Goal: Task Accomplishment & Management: Manage account settings

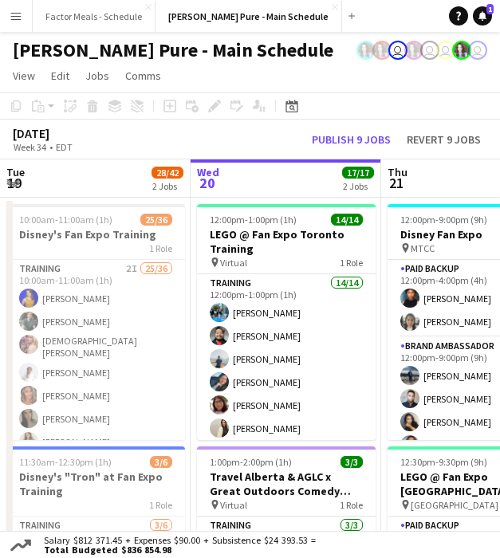
scroll to position [0, 611]
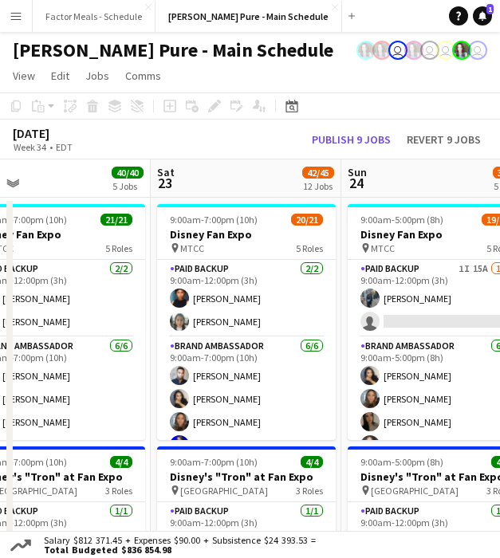
click at [23, 13] on button "Menu" at bounding box center [16, 16] width 32 height 32
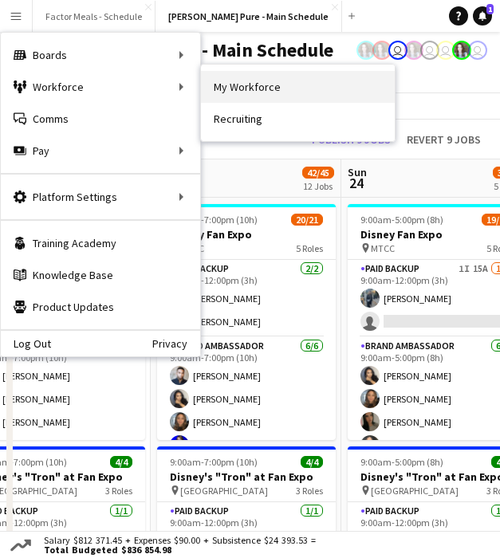
click at [266, 87] on link "My Workforce" at bounding box center [298, 87] width 194 height 32
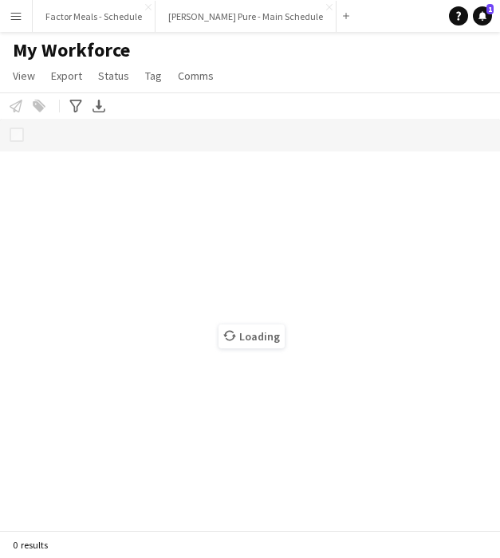
click at [21, 21] on app-icon "Menu" at bounding box center [16, 16] width 13 height 13
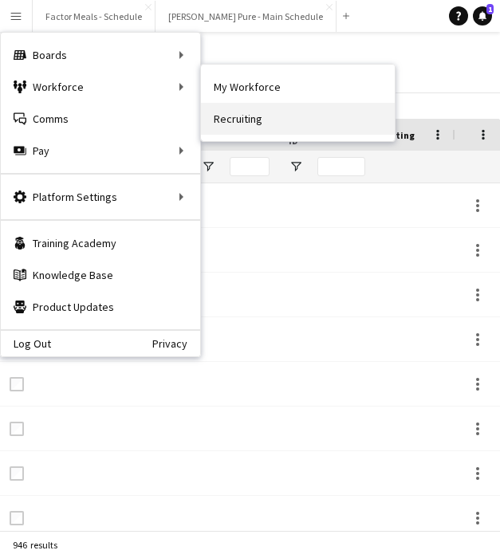
click at [250, 119] on link "Recruiting" at bounding box center [298, 119] width 194 height 32
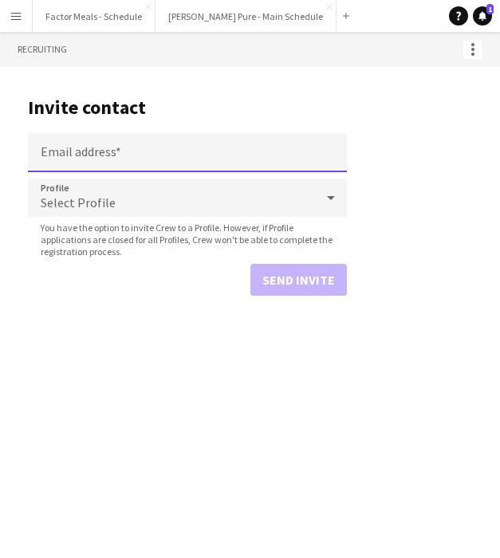
click at [148, 167] on input "Email address" at bounding box center [187, 152] width 319 height 40
paste input "**********"
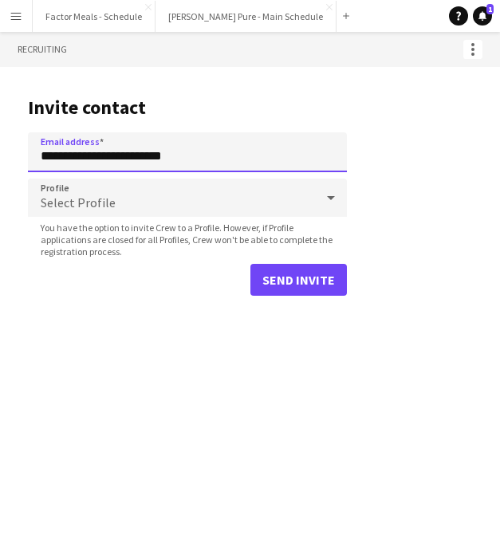
type input "**********"
click at [136, 202] on div "Select Profile" at bounding box center [171, 197] width 287 height 38
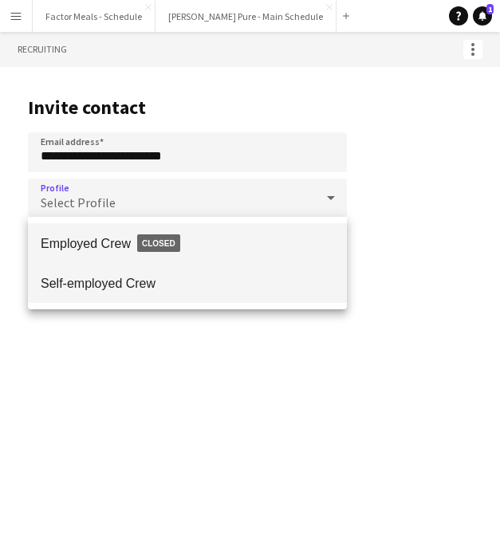
click at [116, 276] on span "Self-employed Crew" at bounding box center [187, 283] width 293 height 15
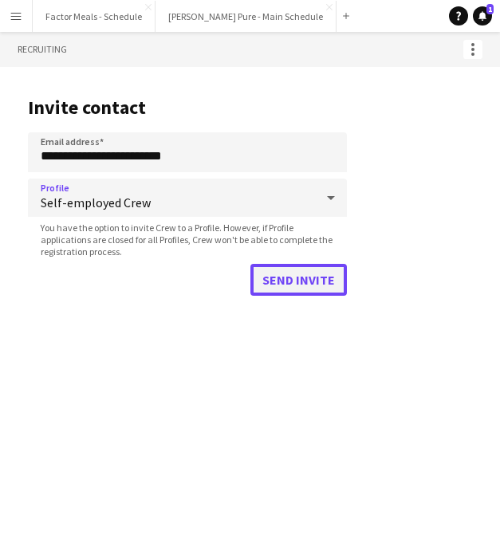
click at [312, 276] on button "Send invite" at bounding box center [298, 280] width 96 height 32
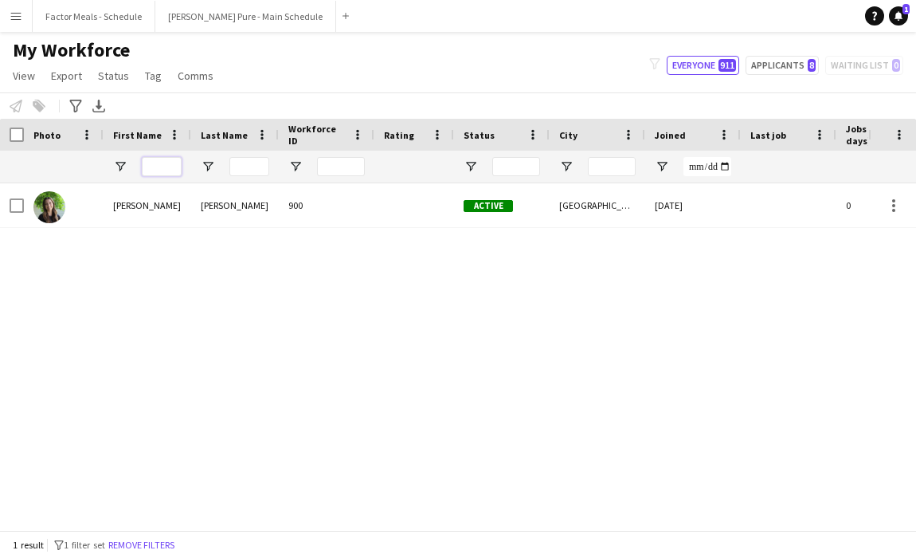
click at [168, 166] on input "First Name Filter Input" at bounding box center [162, 166] width 40 height 19
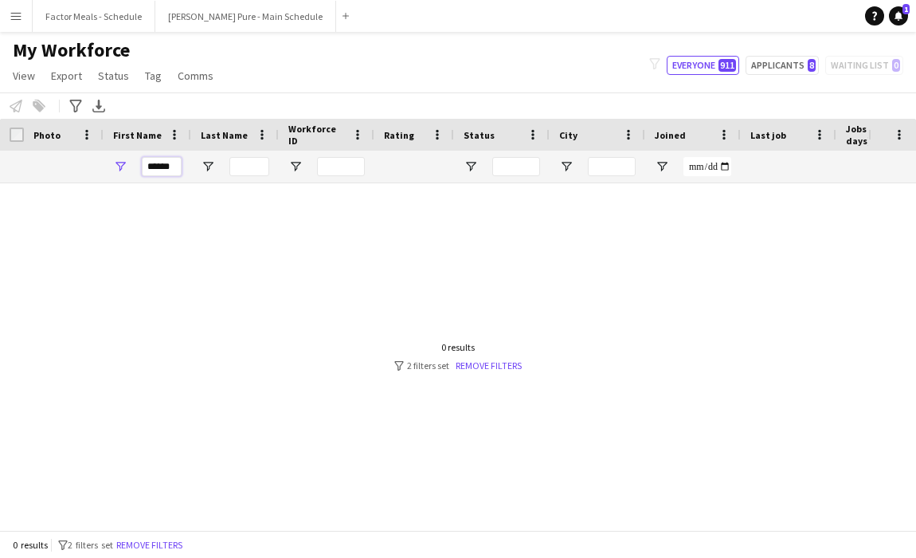
type input "*******"
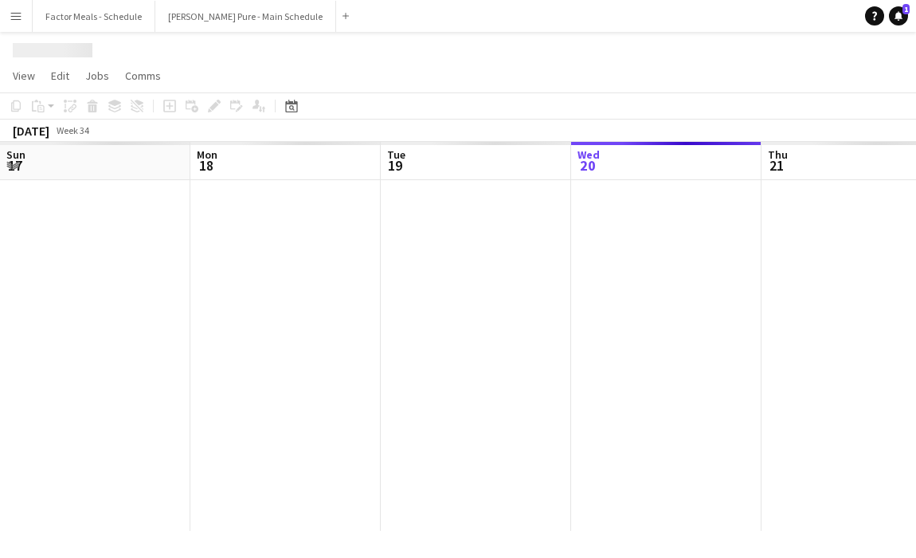
scroll to position [0, 381]
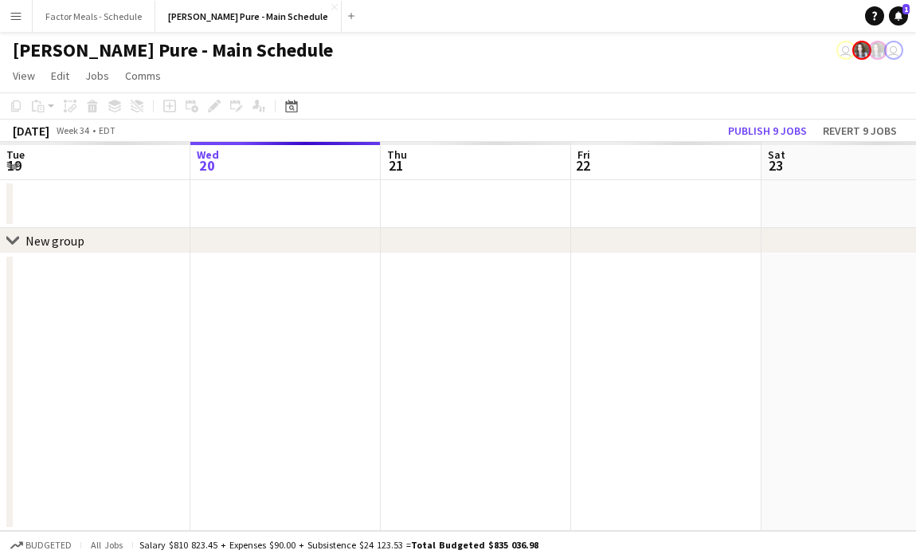
click at [14, 14] on app-icon "Menu" at bounding box center [16, 16] width 13 height 13
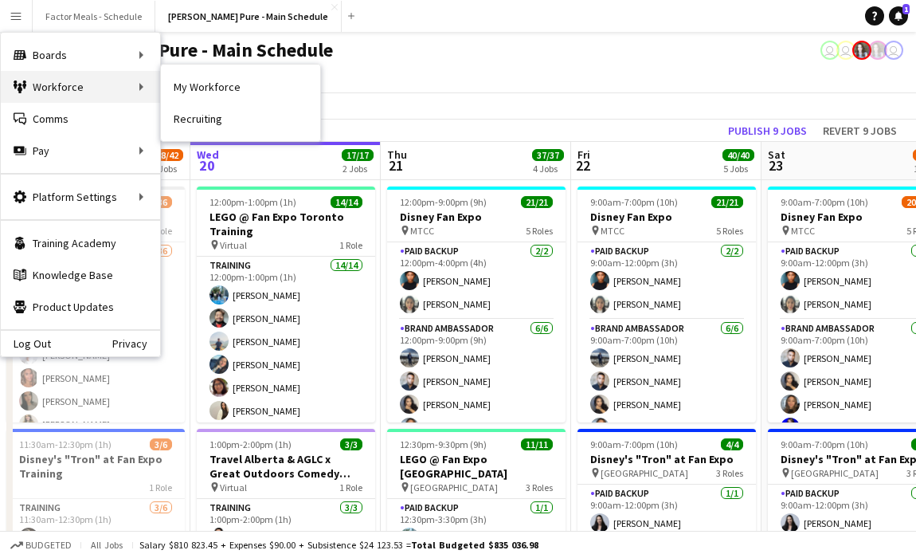
click at [46, 96] on div "Workforce Workforce" at bounding box center [80, 87] width 159 height 32
click at [17, 18] on app-icon "Menu" at bounding box center [16, 16] width 13 height 13
click at [176, 98] on link "My Workforce" at bounding box center [240, 87] width 159 height 32
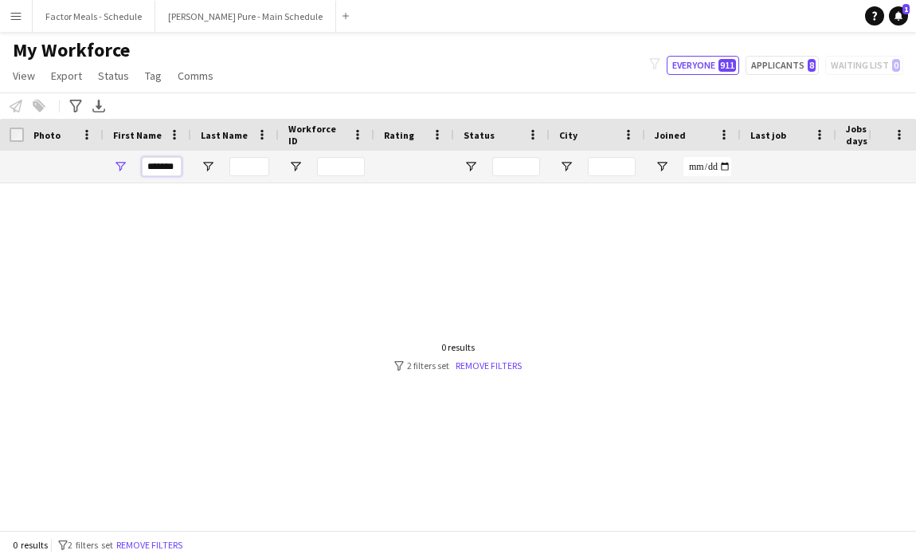
scroll to position [0, 3]
drag, startPoint x: 149, startPoint y: 165, endPoint x: 279, endPoint y: 171, distance: 130.0
click at [279, 171] on div "*******" at bounding box center [863, 167] width 1727 height 32
type input "***"
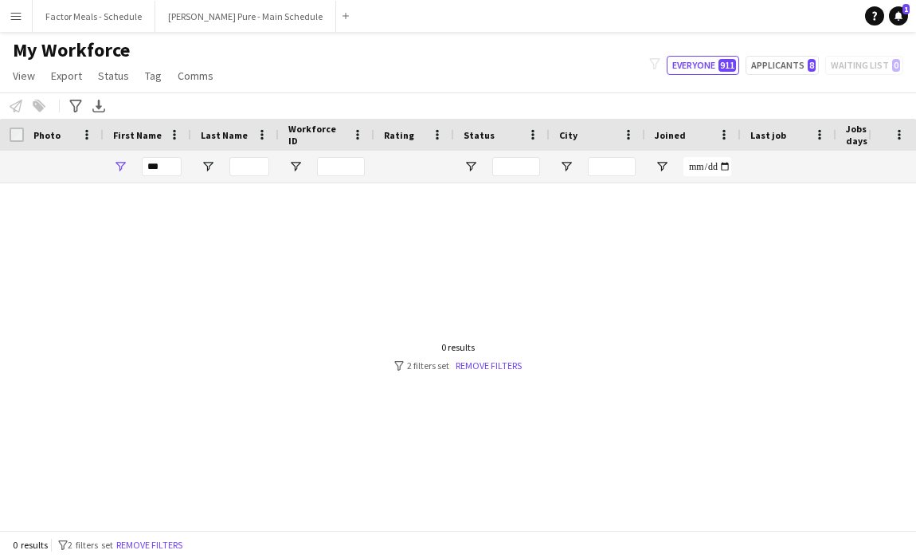
click at [149, 180] on div "***" at bounding box center [162, 167] width 40 height 32
click at [163, 167] on input "***" at bounding box center [162, 166] width 40 height 19
click at [160, 167] on input "***" at bounding box center [162, 166] width 40 height 19
type input "******"
click at [778, 65] on button "Applicants 8" at bounding box center [782, 65] width 73 height 19
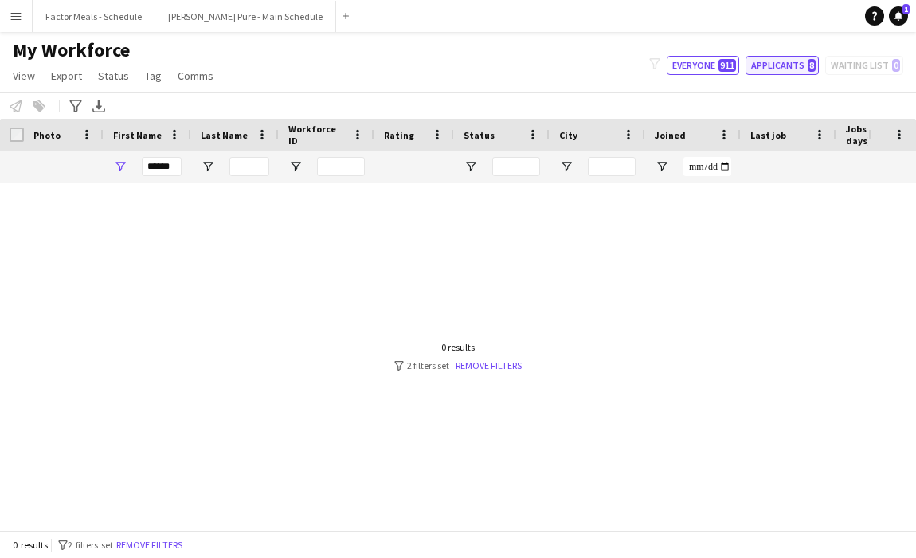
type input "**********"
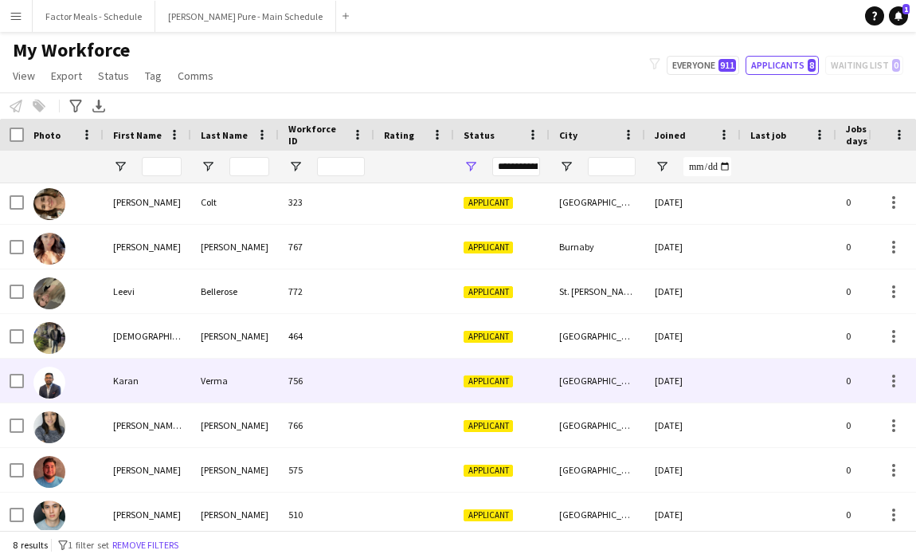
scroll to position [10, 0]
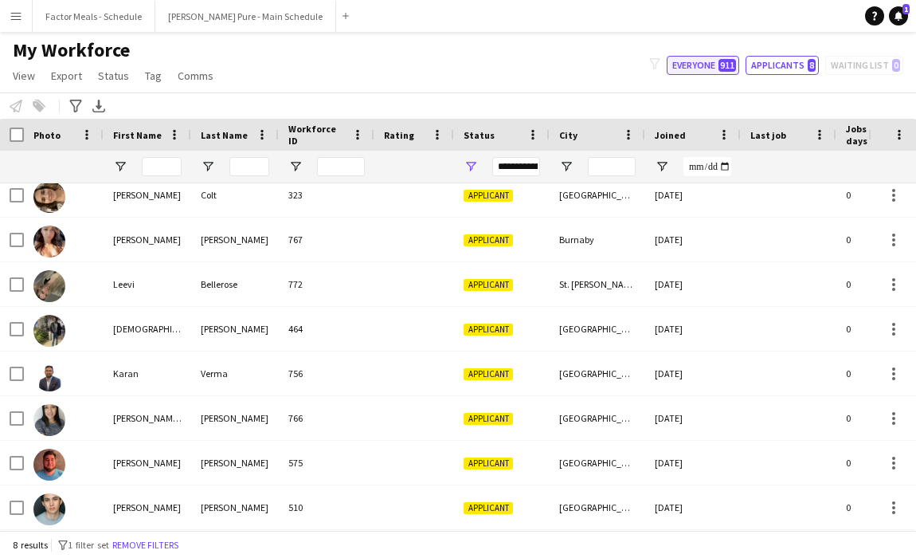
click at [710, 63] on button "Everyone 911" at bounding box center [703, 65] width 73 height 19
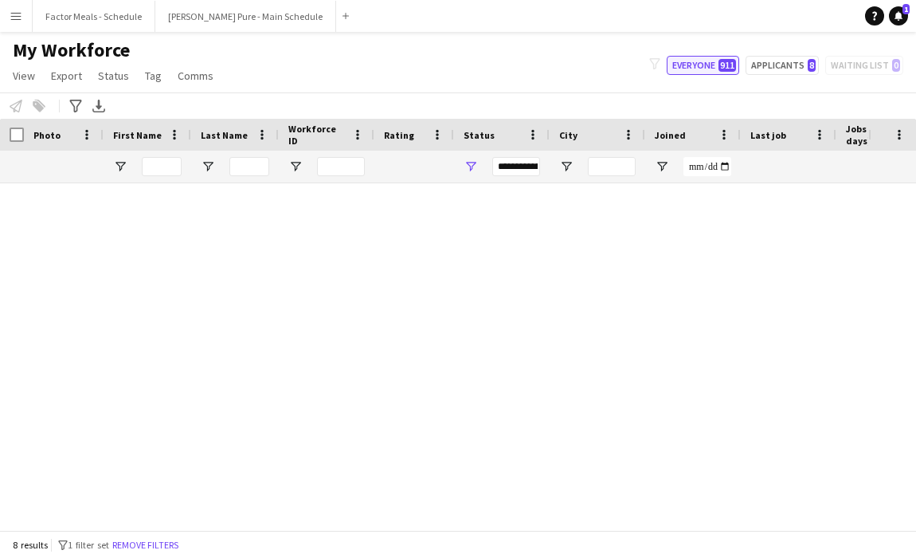
type input "**********"
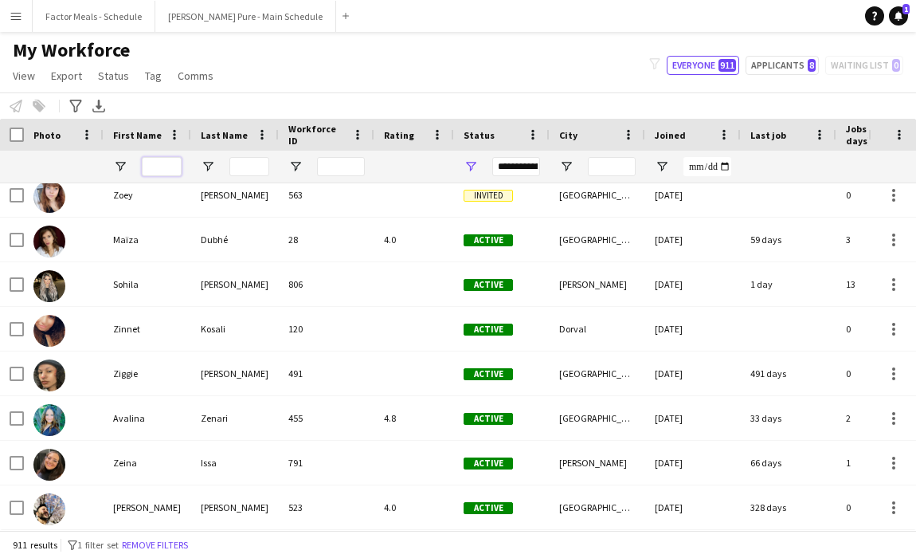
click at [147, 167] on input "First Name Filter Input" at bounding box center [162, 166] width 40 height 19
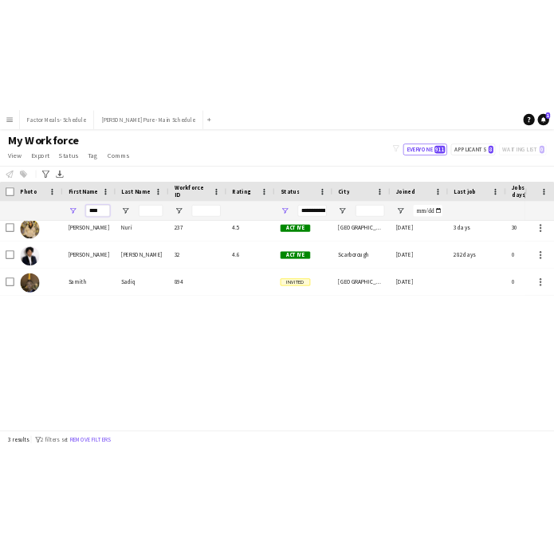
scroll to position [0, 0]
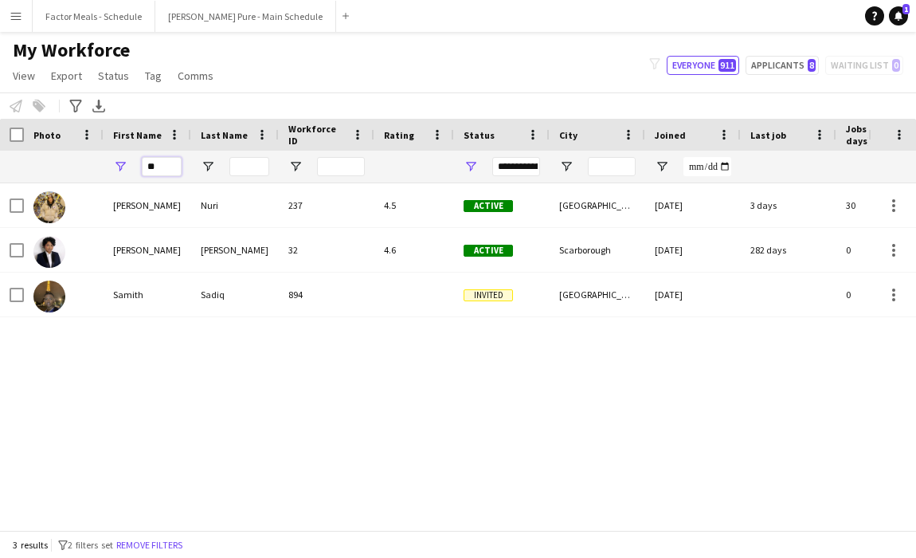
type input "*"
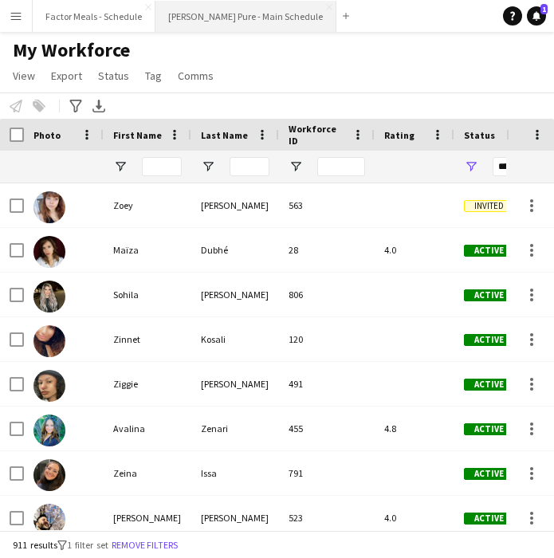
click at [204, 23] on button "Simon Pure - Main Schedule Close" at bounding box center [245, 16] width 181 height 31
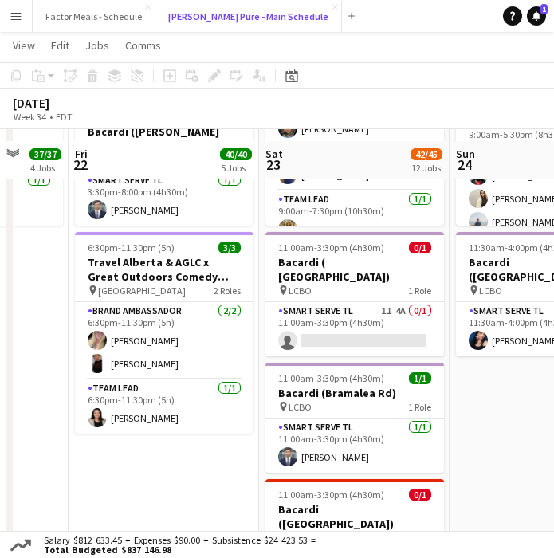
scroll to position [842, 0]
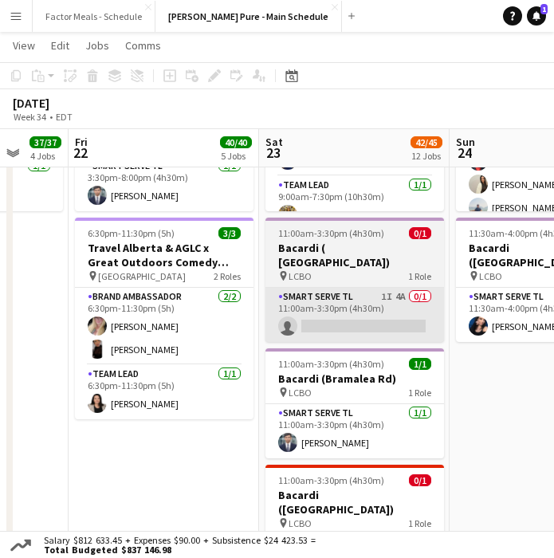
click at [340, 288] on app-card-role "Smart Serve TL 1I 4A 0/1 11:00am-3:30pm (4h30m) single-neutral-actions" at bounding box center [354, 315] width 178 height 54
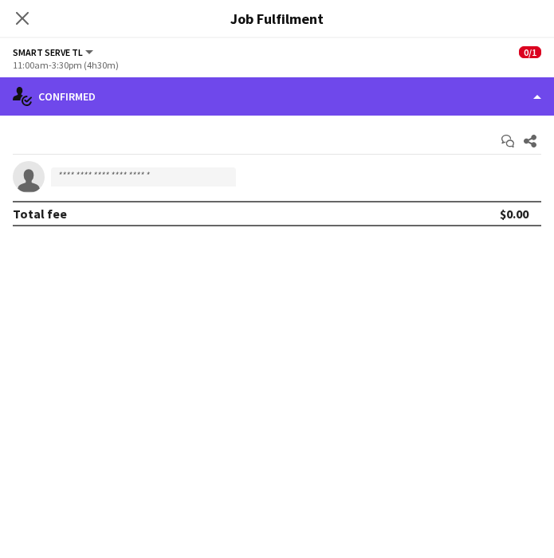
click at [258, 91] on div "single-neutral-actions-check-2 Confirmed" at bounding box center [277, 96] width 554 height 38
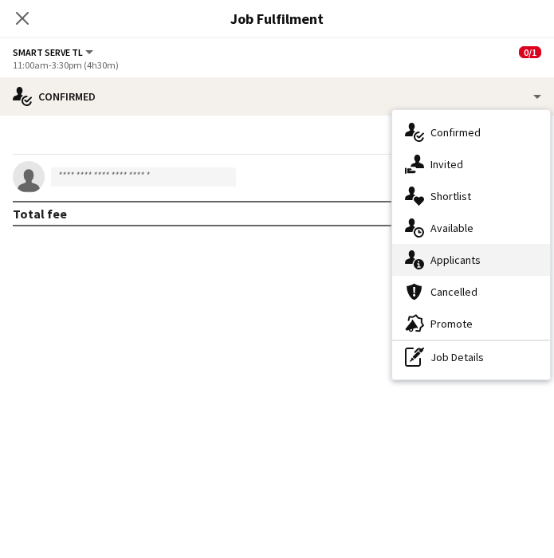
click at [442, 271] on div "single-neutral-actions-information Applicants" at bounding box center [471, 260] width 158 height 32
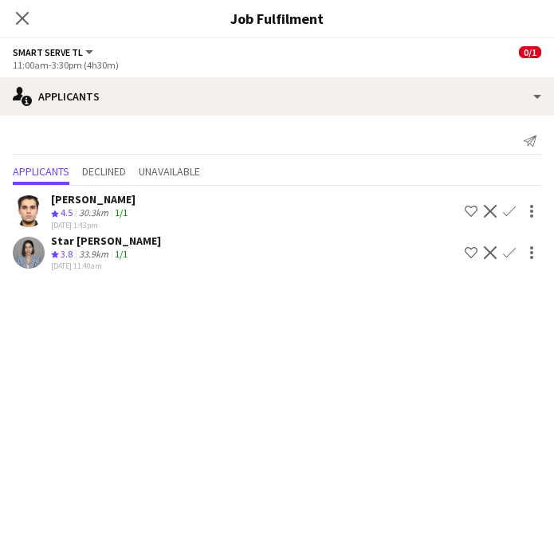
click at [504, 253] on app-icon "Confirm" at bounding box center [509, 252] width 13 height 13
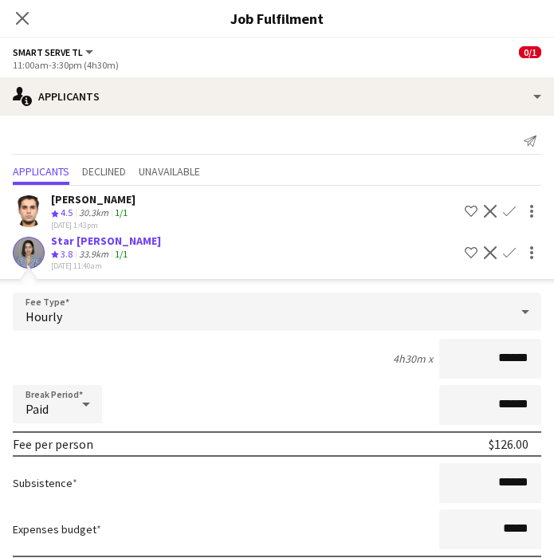
scroll to position [90, 0]
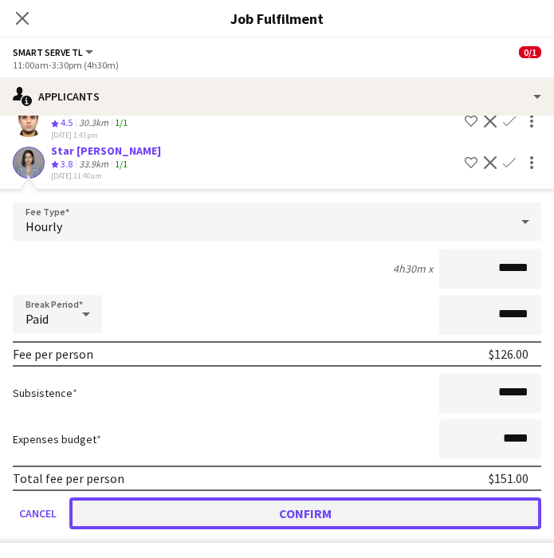
click at [300, 513] on button "Confirm" at bounding box center [305, 513] width 472 height 32
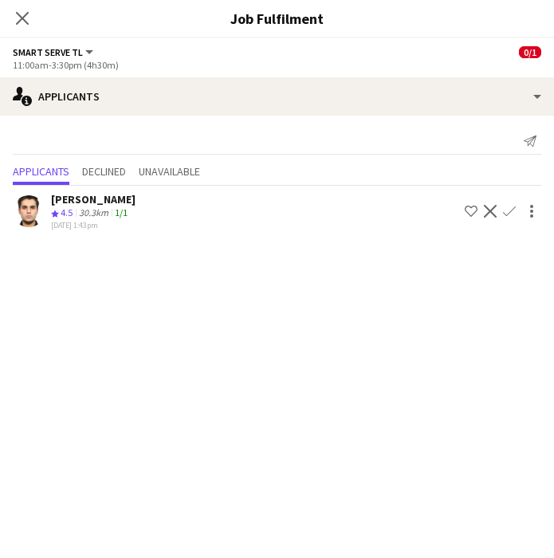
scroll to position [0, 0]
click at [18, 20] on icon "Close pop-in" at bounding box center [21, 17] width 15 height 15
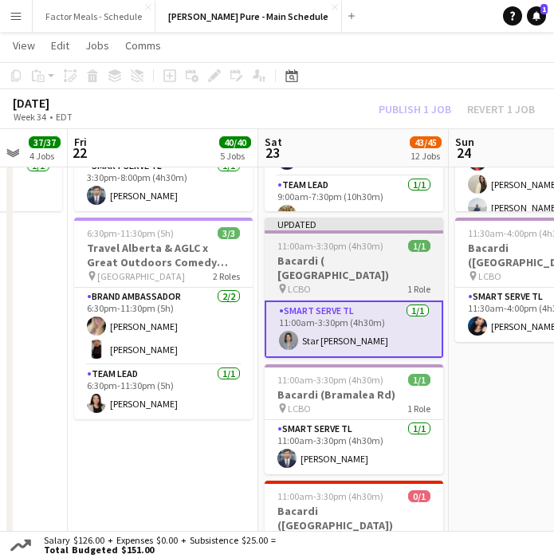
click at [349, 262] on h3 "Bacardi ( Worthington Ave)" at bounding box center [354, 267] width 178 height 29
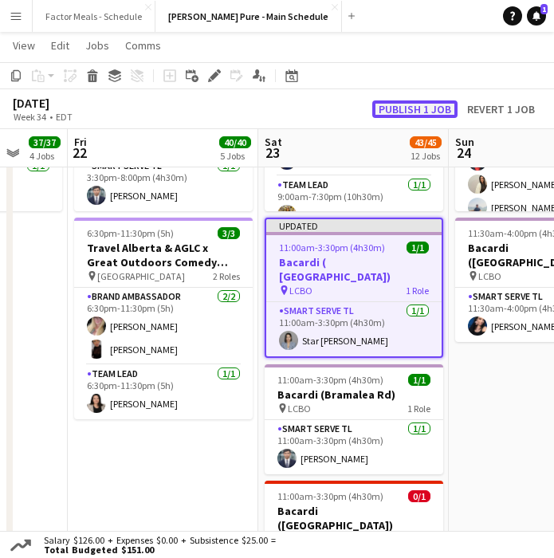
click at [396, 108] on button "Publish 1 job" at bounding box center [414, 109] width 85 height 18
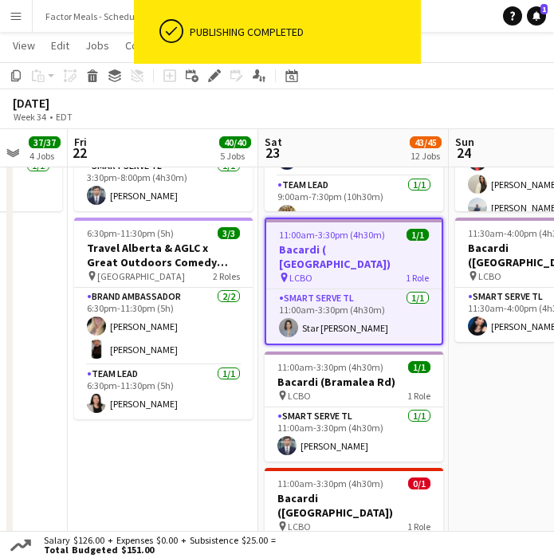
click at [485, 378] on app-date-cell "9:00am-5:00pm (8h) 19/21 Disney Fan Expo pin MTCC 5 Roles Paid Backup 1I 15A 1/…" at bounding box center [544, 327] width 190 height 1946
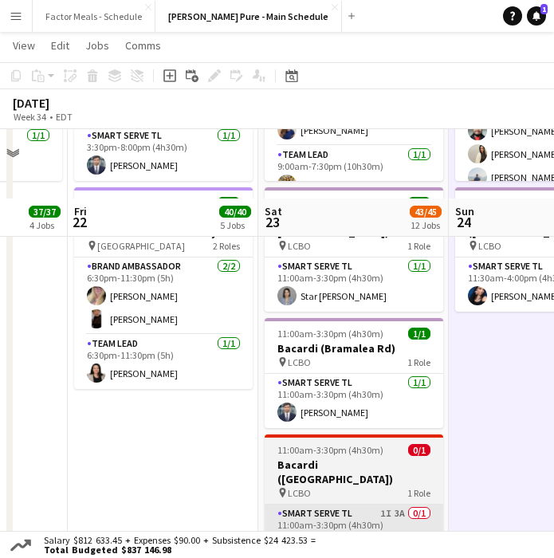
scroll to position [999, 0]
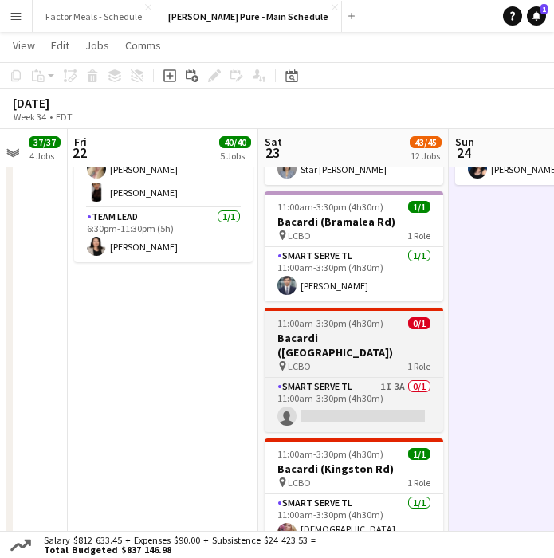
click at [345, 331] on h3 "Bacardi (Dundas St W)" at bounding box center [354, 345] width 178 height 29
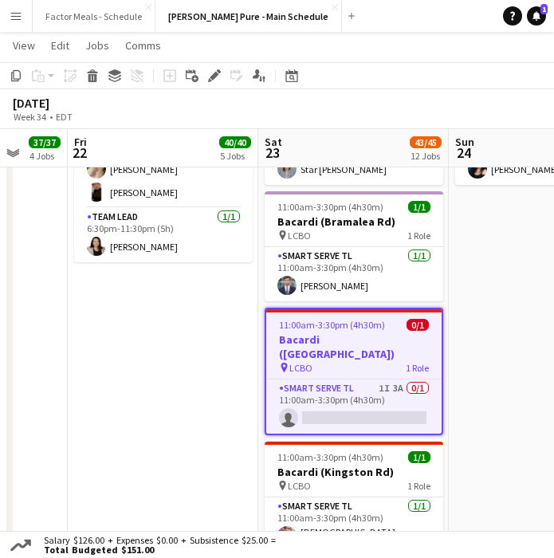
click at [499, 348] on app-date-cell "9:00am-5:00pm (8h) 19/21 Disney Fan Expo pin MTCC 5 Roles Paid Backup 1I 16A 1/…" at bounding box center [544, 170] width 190 height 1946
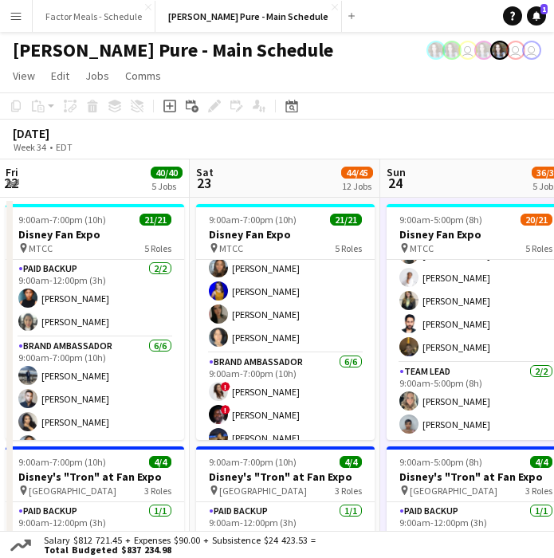
scroll to position [0, 0]
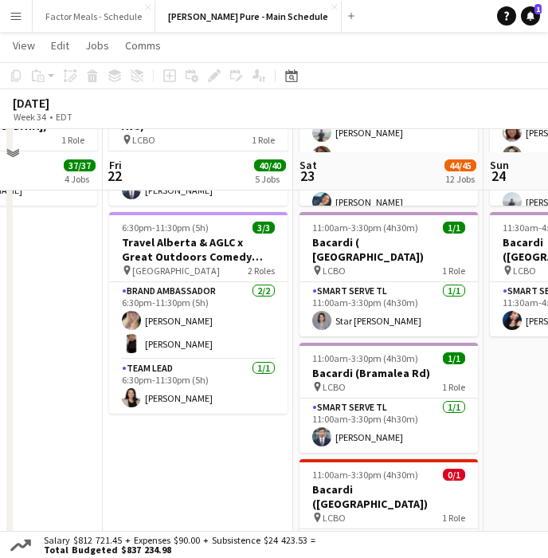
scroll to position [990, 0]
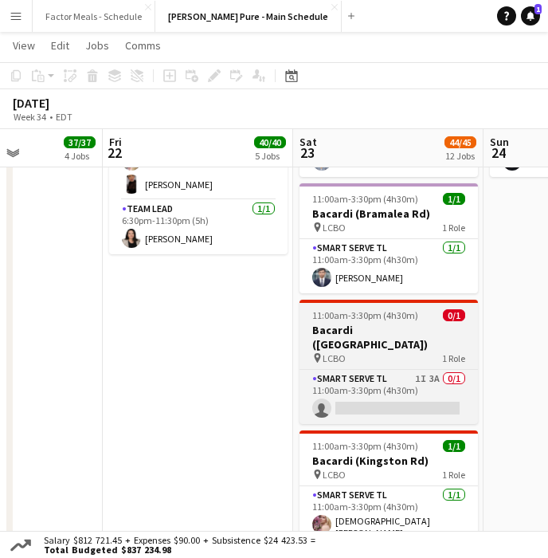
click at [398, 323] on h3 "Bacardi (Dundas St W)" at bounding box center [389, 337] width 178 height 29
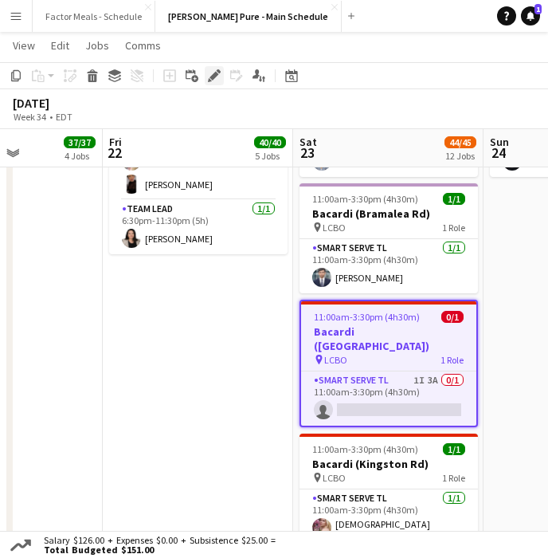
click at [212, 81] on icon "Edit" at bounding box center [214, 75] width 13 height 13
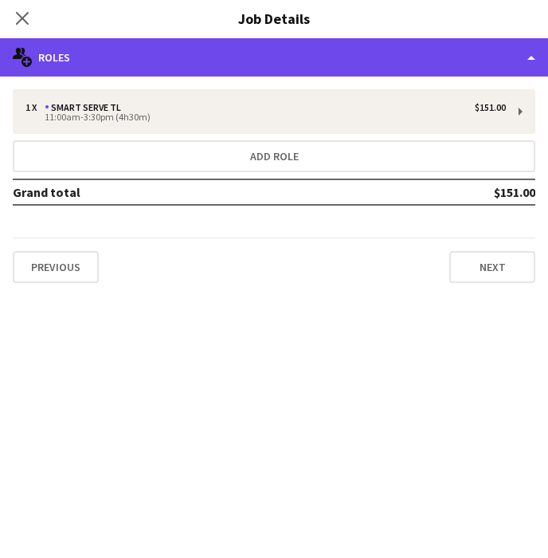
click at [214, 57] on div "multiple-users-add Roles" at bounding box center [274, 57] width 548 height 38
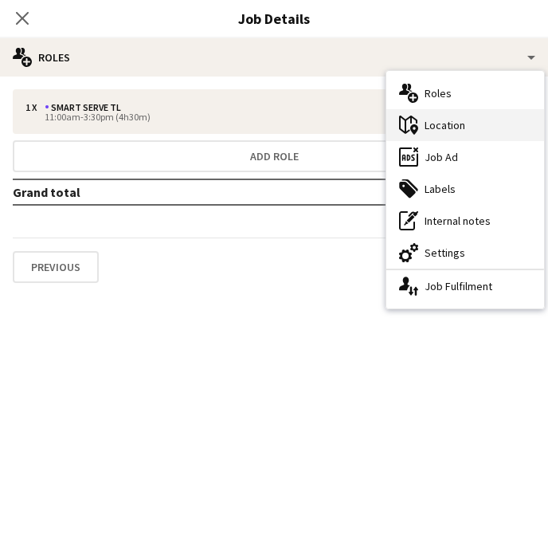
click at [430, 127] on div "maps-pin-1 Location" at bounding box center [465, 125] width 158 height 32
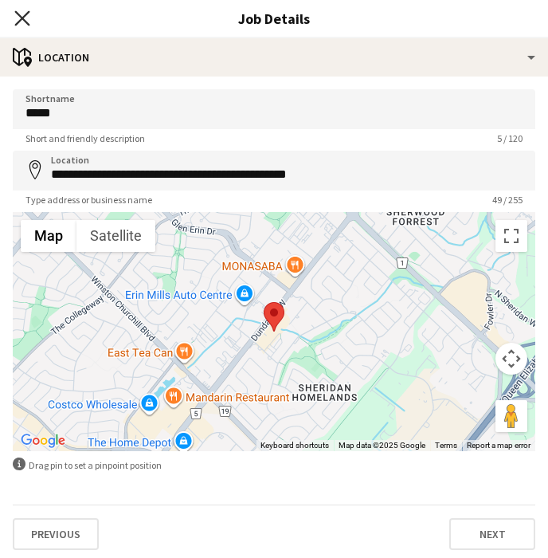
click at [23, 23] on icon "Close pop-in" at bounding box center [21, 17] width 15 height 15
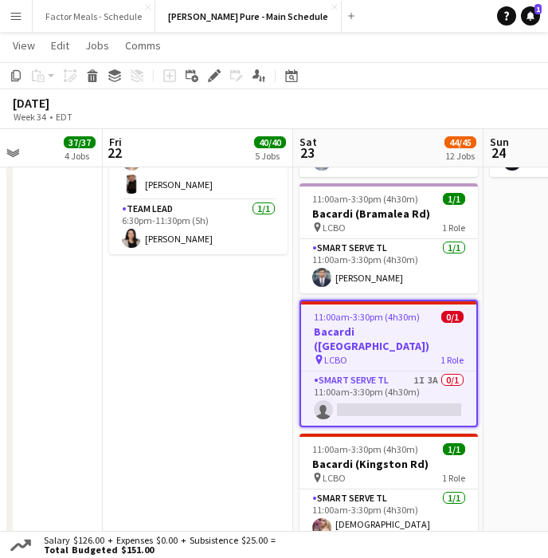
click at [124, 307] on app-date-cell "9:00am-7:00pm (10h) 21/21 Disney Fan Expo pin MTCC 5 Roles Paid Backup 2/2 9:00…" at bounding box center [198, 162] width 190 height 1946
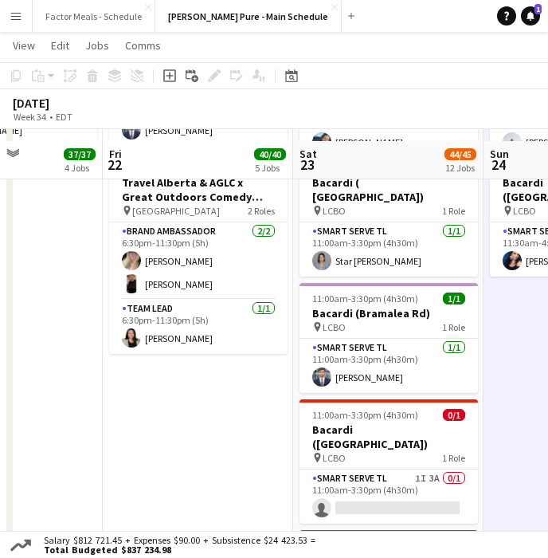
scroll to position [872, 0]
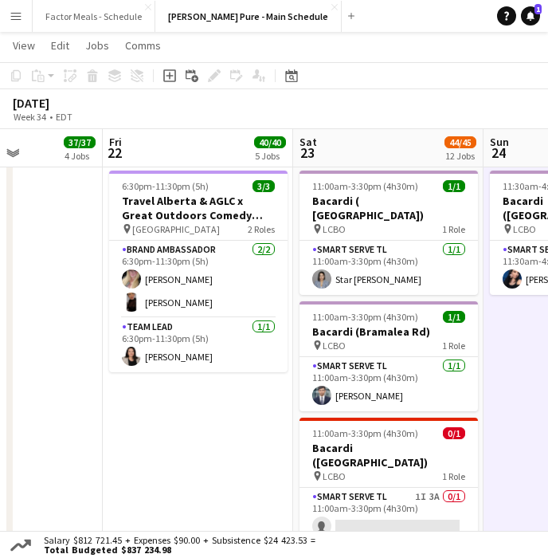
click at [212, 425] on app-date-cell "9:00am-7:00pm (10h) 21/21 Disney Fan Expo pin MTCC 5 Roles Paid Backup 2/2 9:00…" at bounding box center [198, 280] width 190 height 1946
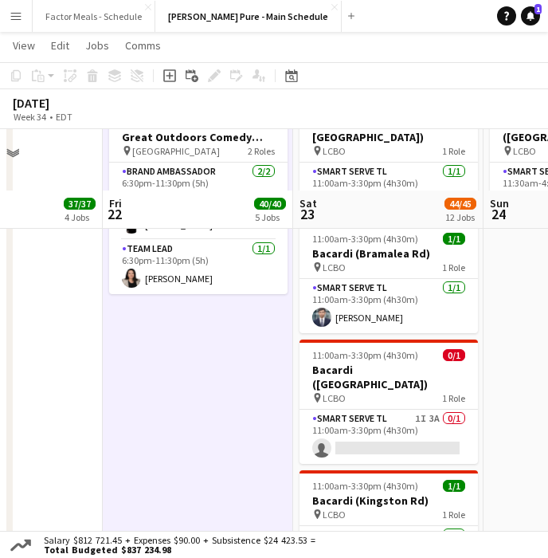
scroll to position [1022, 0]
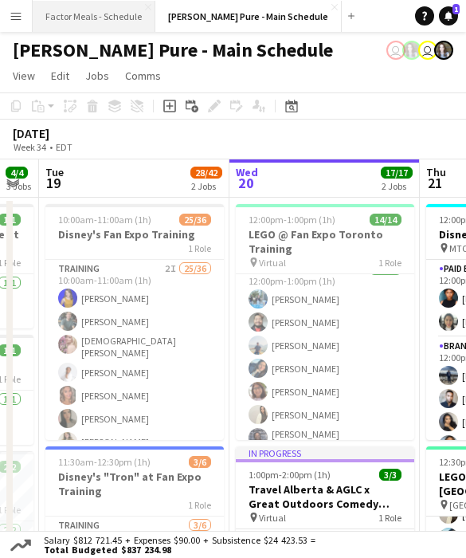
scroll to position [0, 440]
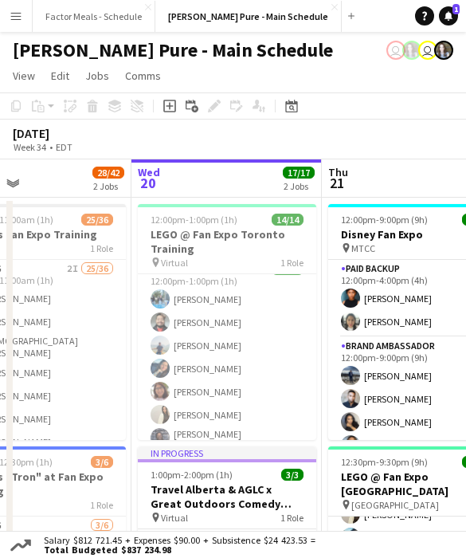
click at [16, 18] on app-icon "Menu" at bounding box center [16, 16] width 13 height 13
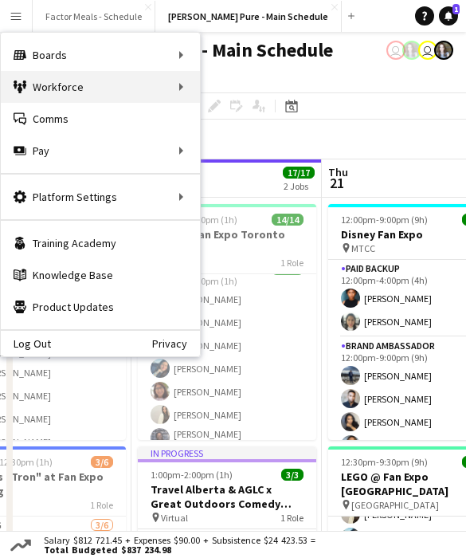
click at [88, 90] on div "Workforce Workforce" at bounding box center [100, 87] width 199 height 32
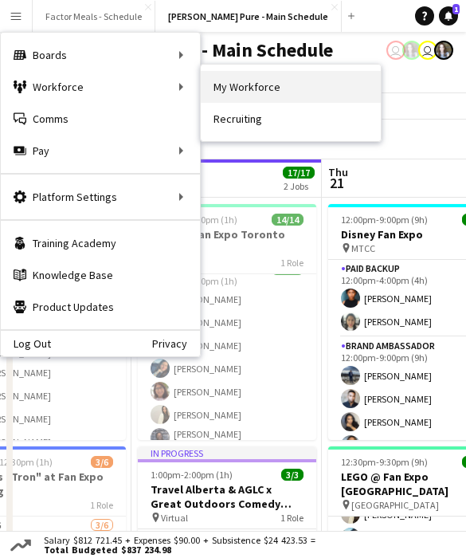
click at [223, 90] on link "My Workforce" at bounding box center [291, 87] width 180 height 32
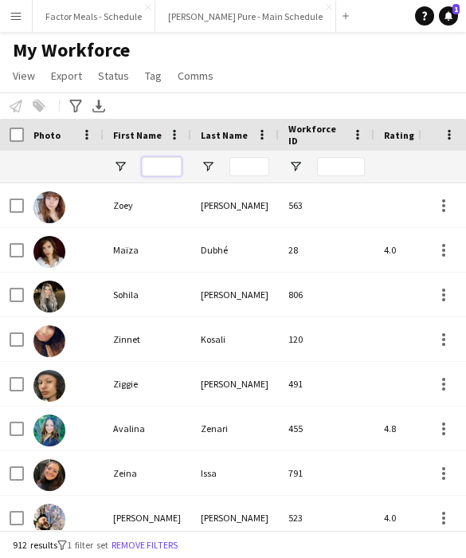
click at [155, 160] on input "First Name Filter Input" at bounding box center [162, 166] width 40 height 19
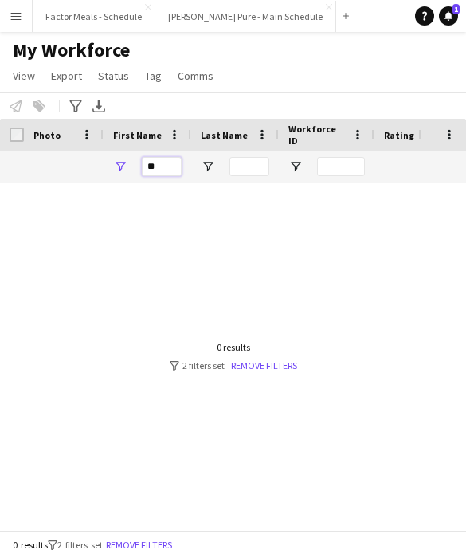
type input "*"
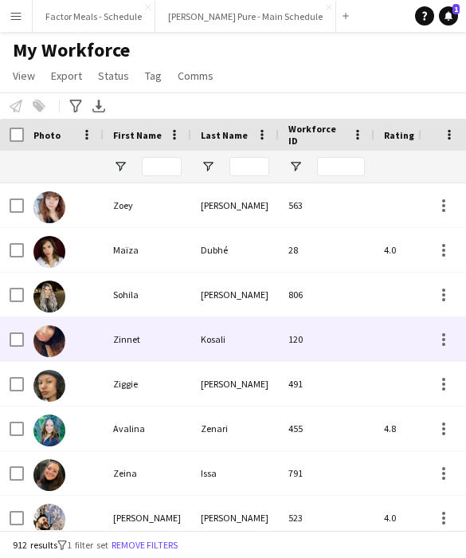
click at [118, 348] on div "Zinnet" at bounding box center [148, 339] width 88 height 44
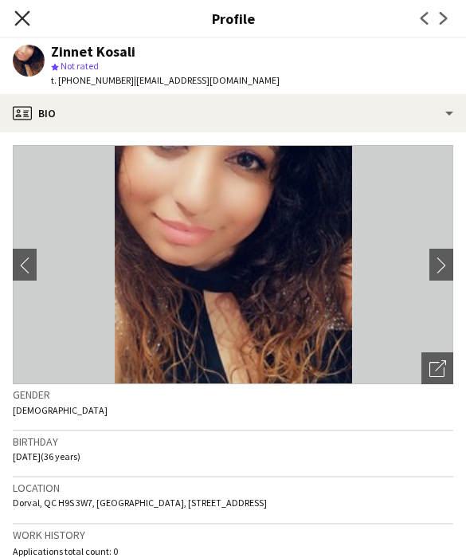
click at [27, 22] on icon at bounding box center [21, 17] width 15 height 15
